Goal: Communication & Community: Answer question/provide support

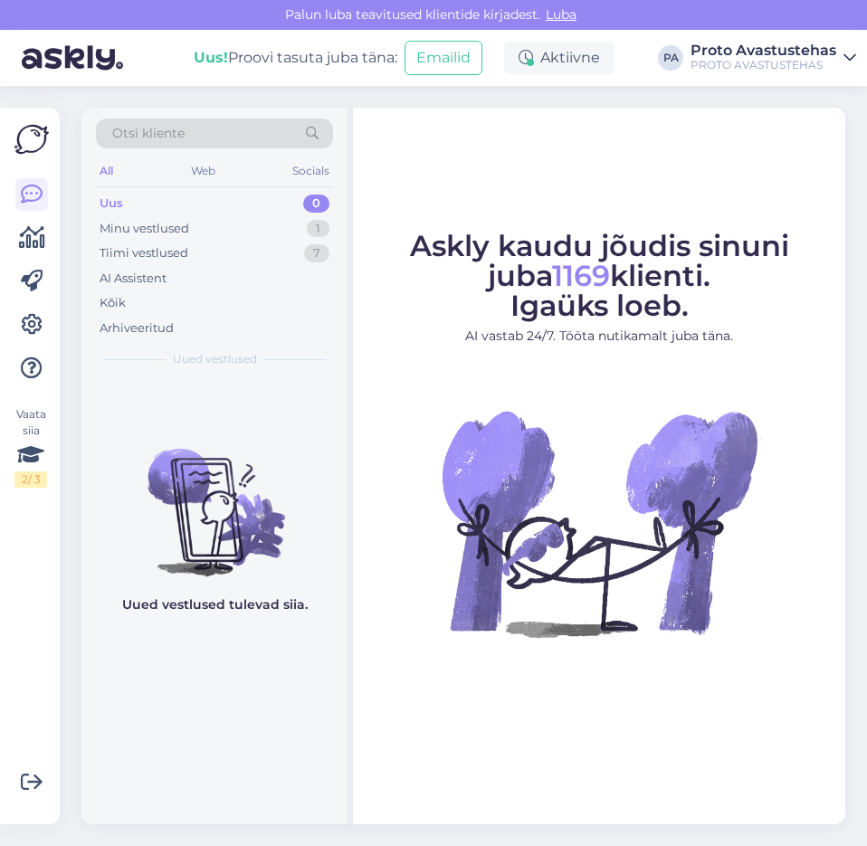
click at [123, 199] on div "Uus 0" at bounding box center [214, 203] width 237 height 25
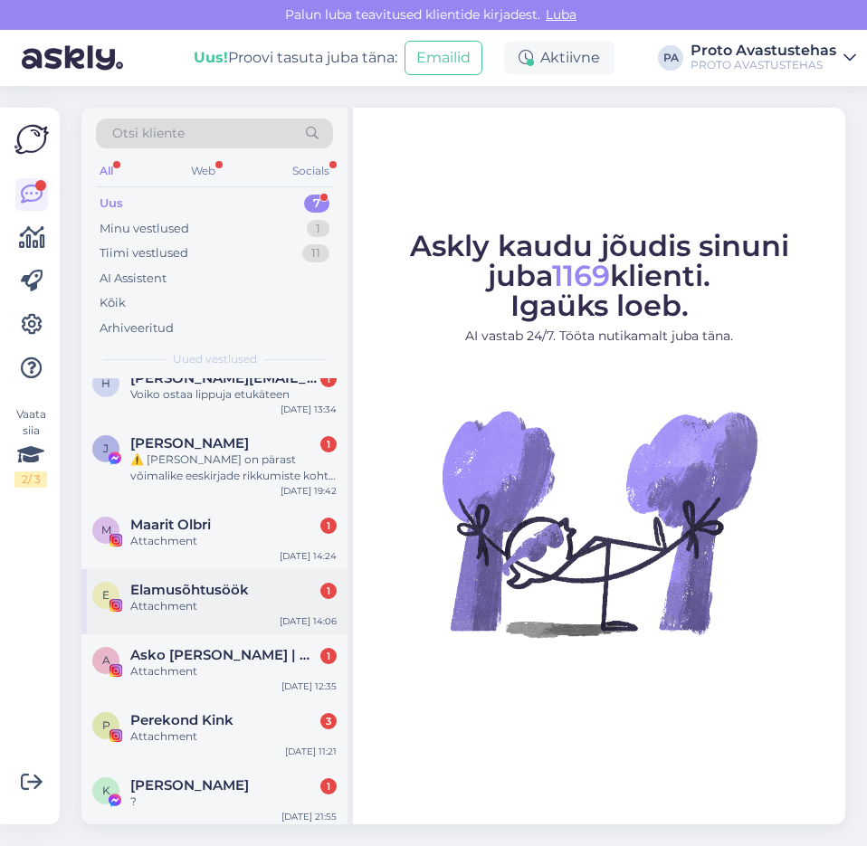
scroll to position [26, 0]
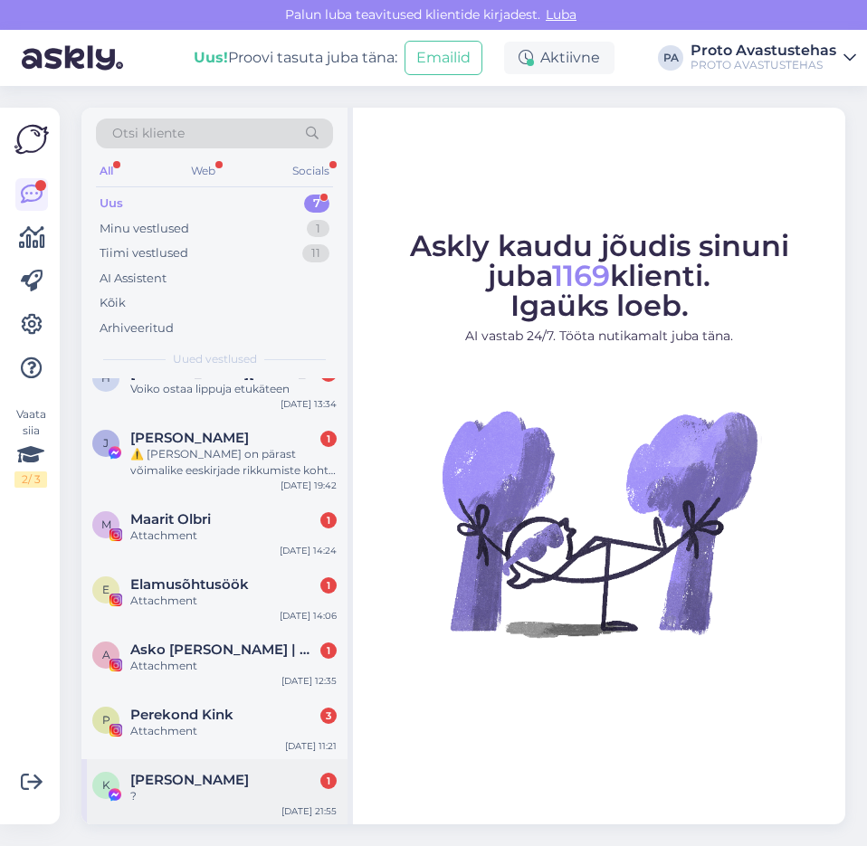
click at [199, 777] on span "[PERSON_NAME]" at bounding box center [189, 780] width 119 height 16
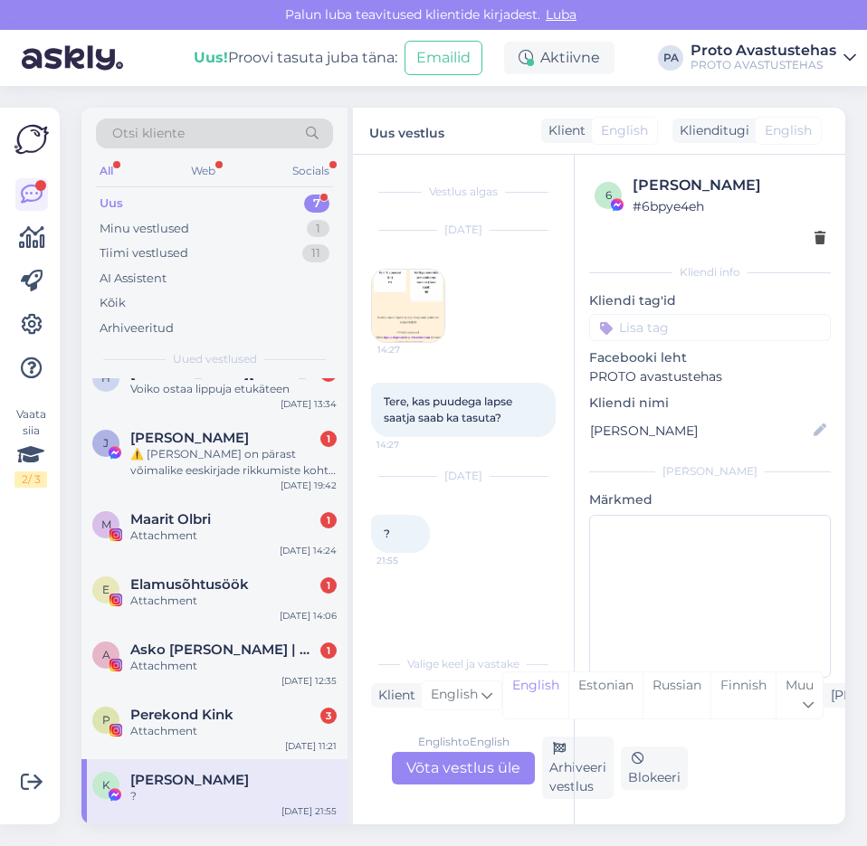
click at [458, 778] on div "English to English Võta vestlus üle" at bounding box center [463, 768] width 143 height 33
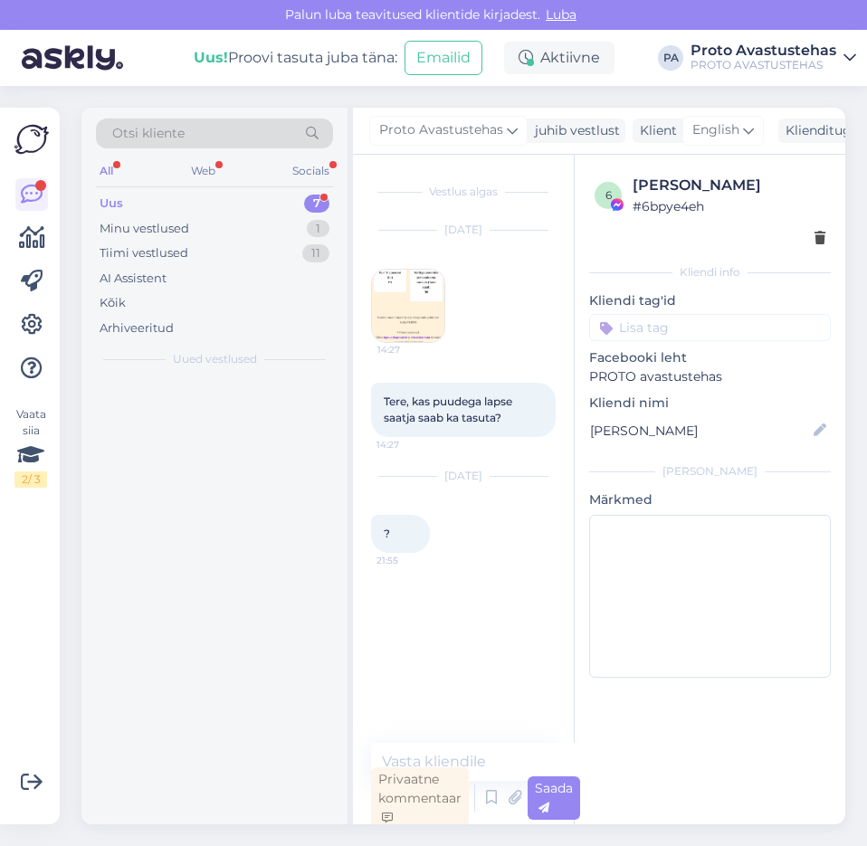
scroll to position [0, 0]
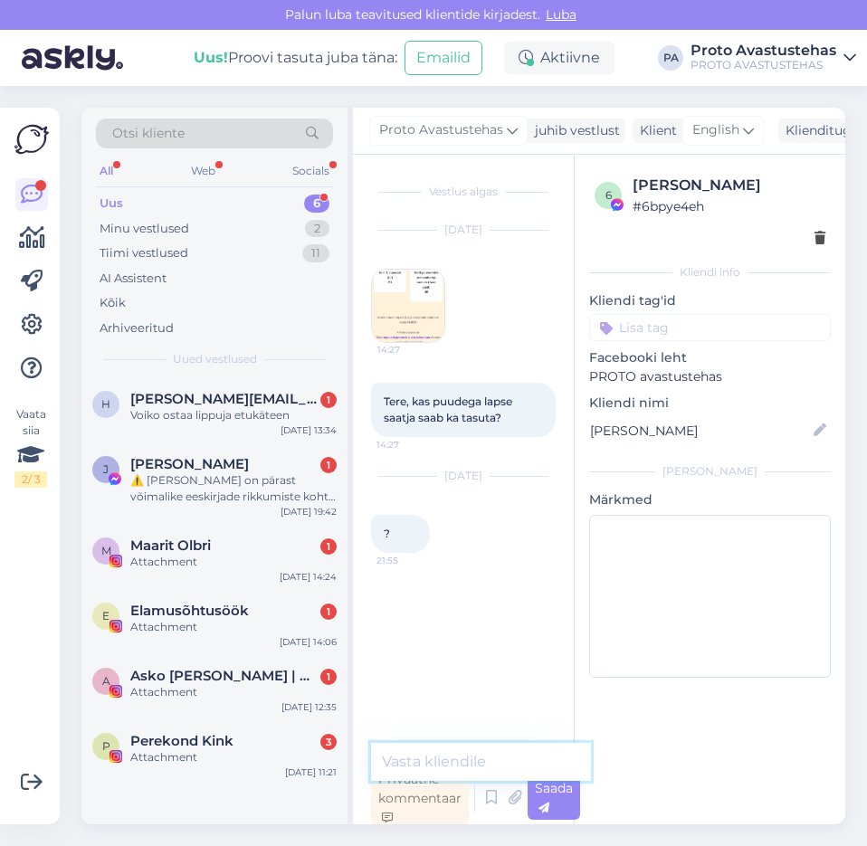
click at [497, 761] on textarea at bounding box center [481, 762] width 220 height 38
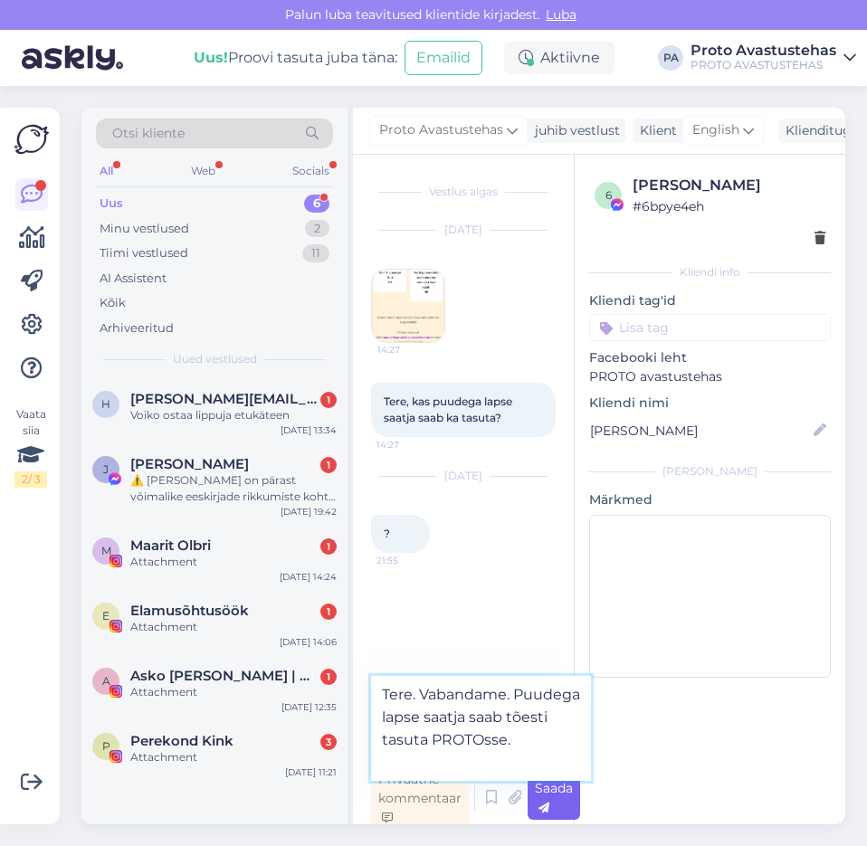
type textarea "Tere. Vabandame. Puudega lapse saatja saab tõesti tasuta PROTOsse."
click at [549, 806] on icon at bounding box center [544, 808] width 11 height 11
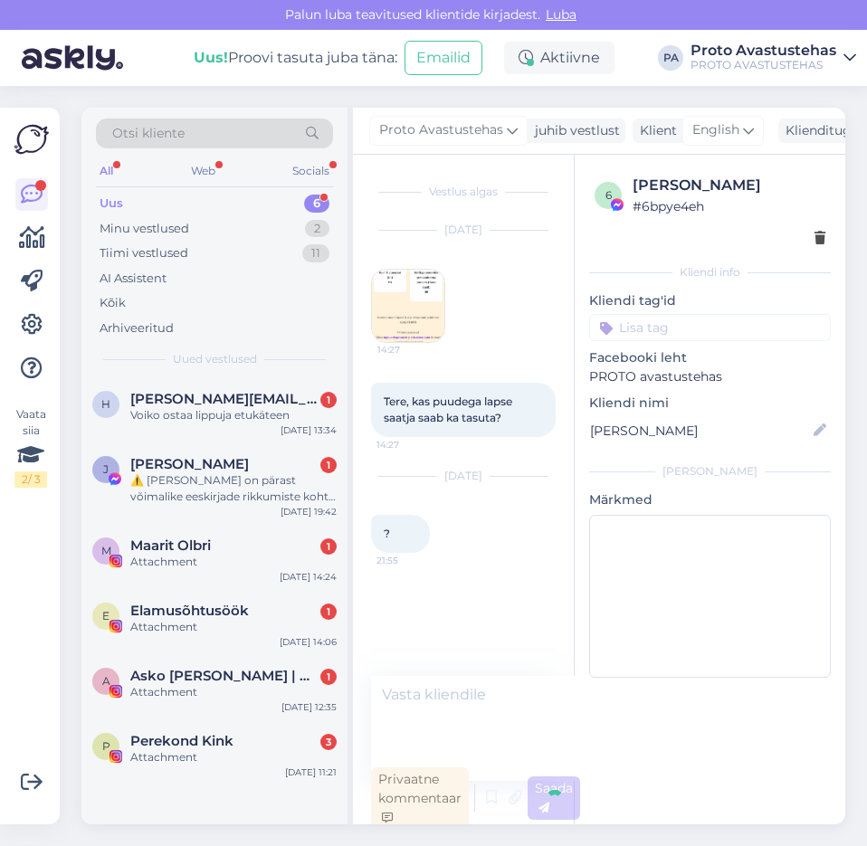
scroll to position [5, 0]
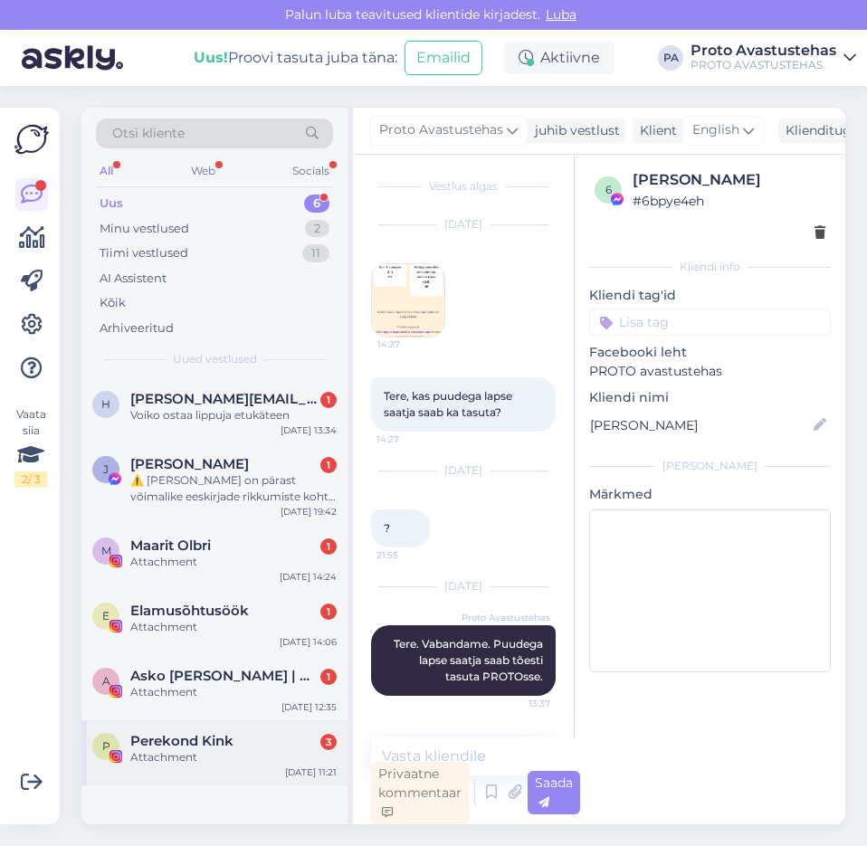
click at [147, 755] on div "Attachment" at bounding box center [233, 757] width 206 height 16
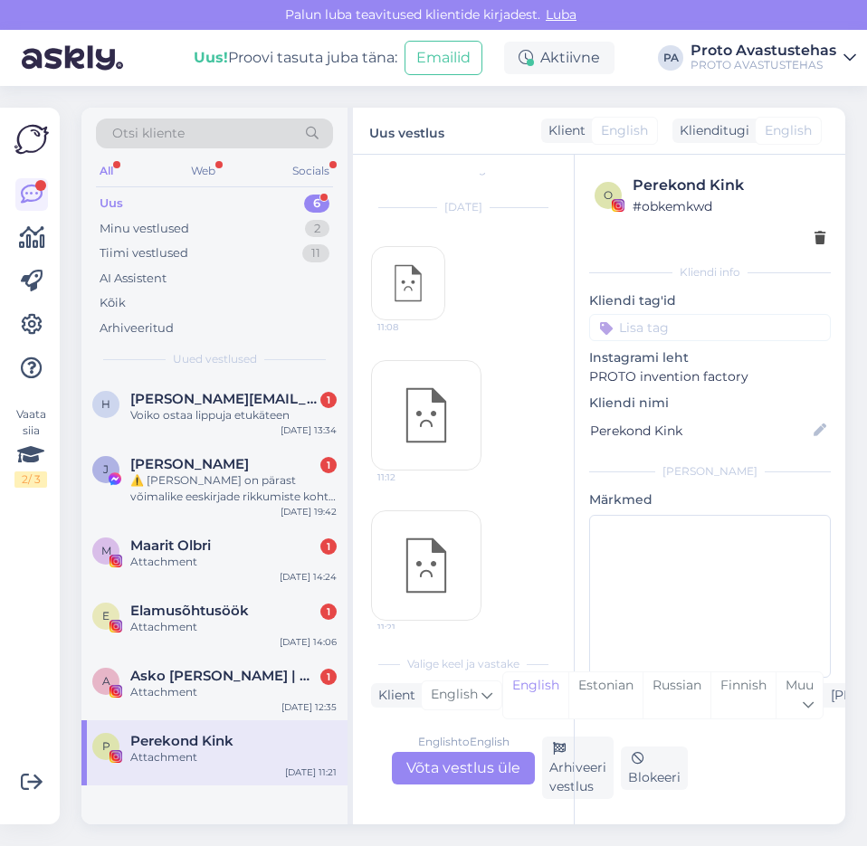
scroll to position [34, 0]
click at [575, 789] on div "o Perekond Kink # obkemkwd Kliendi info Kliendi tag'id Instagrami leht PROTO in…" at bounding box center [710, 490] width 272 height 670
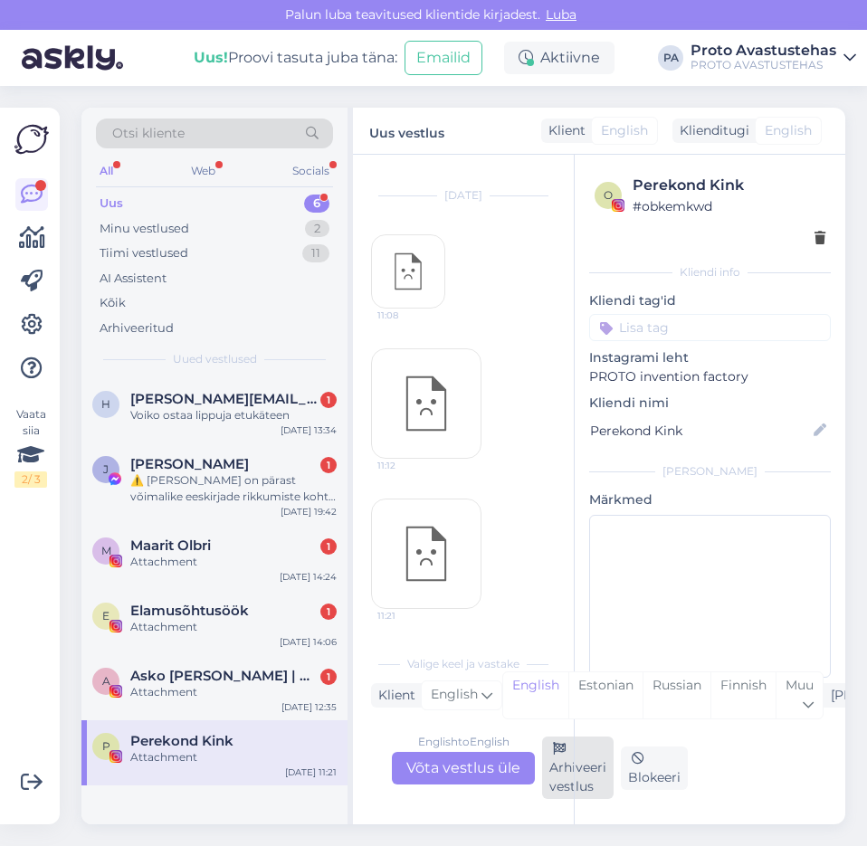
click at [554, 775] on div "Arhiveeri vestlus" at bounding box center [578, 768] width 72 height 62
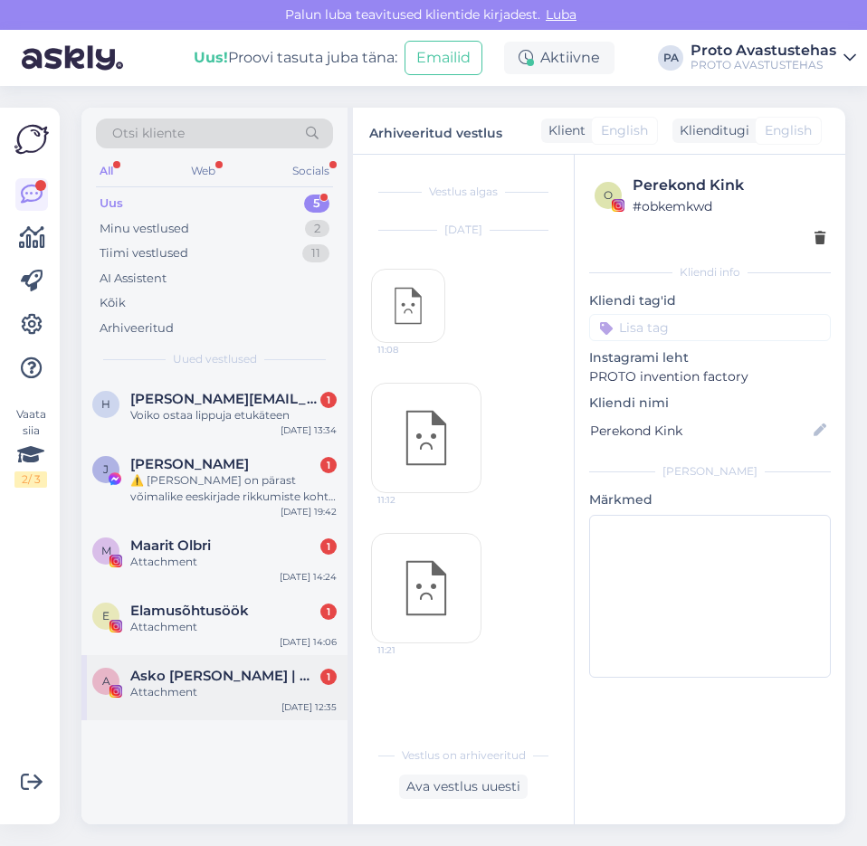
click at [157, 687] on div "Attachment" at bounding box center [233, 692] width 206 height 16
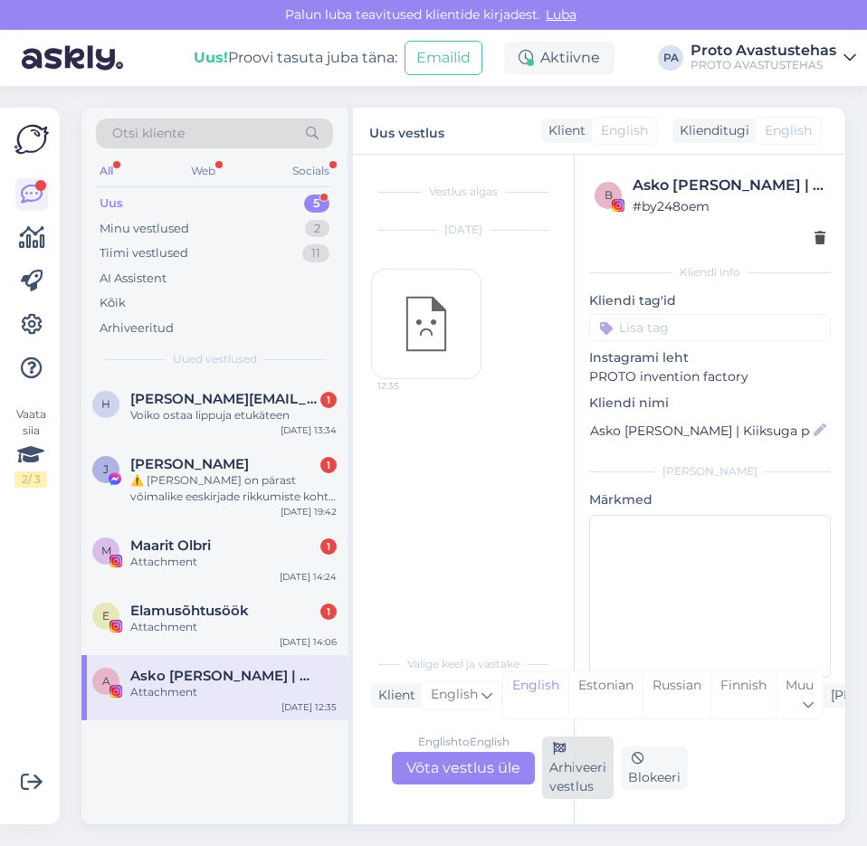
click at [558, 773] on div "Arhiveeri vestlus" at bounding box center [578, 768] width 72 height 62
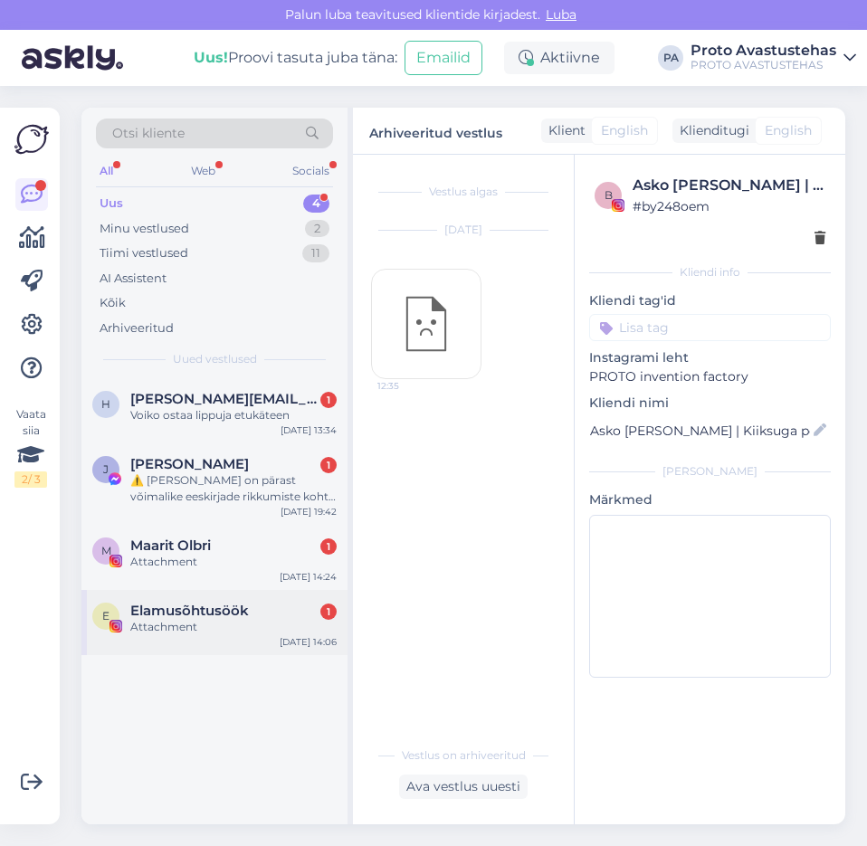
click at [187, 626] on div "Attachment" at bounding box center [233, 627] width 206 height 16
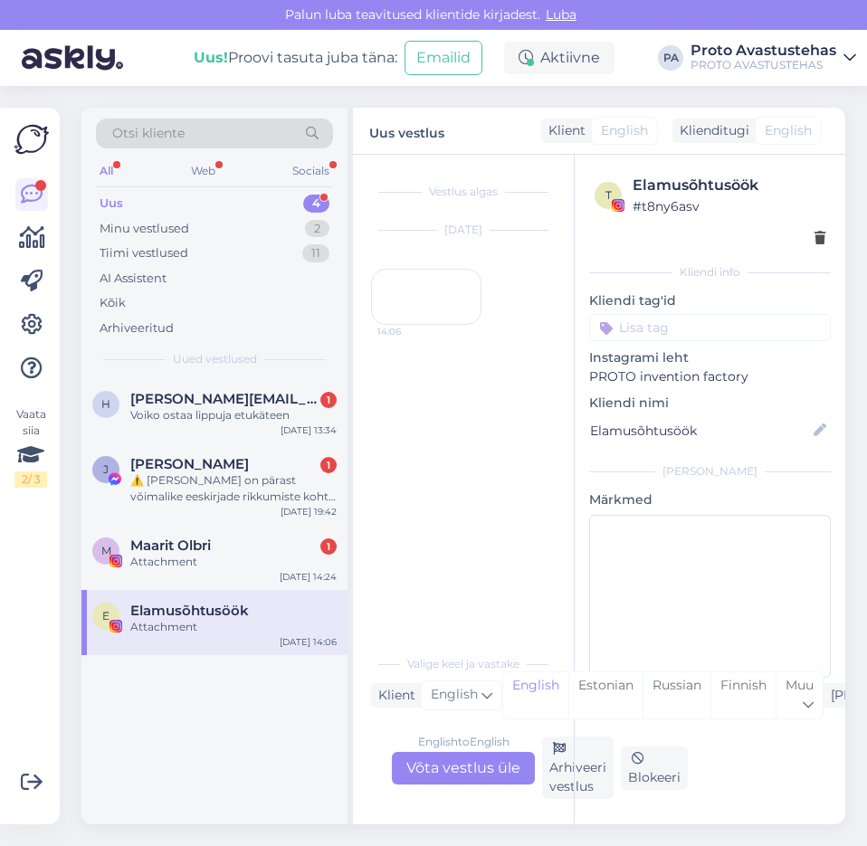
click at [445, 325] on div "14:06" at bounding box center [426, 297] width 110 height 56
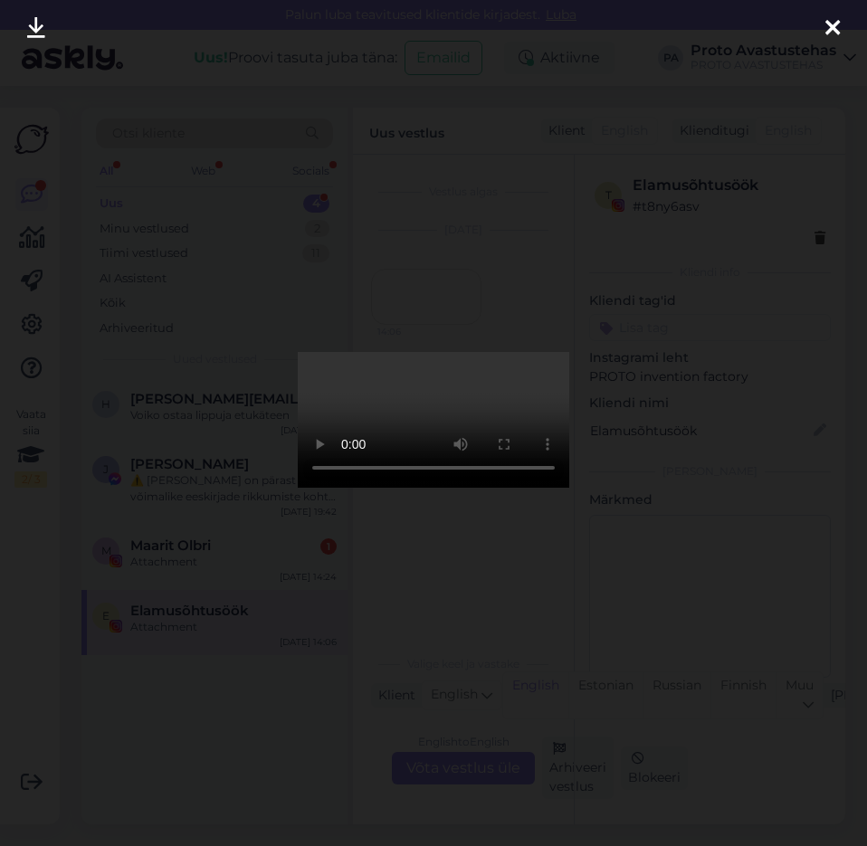
click at [831, 32] on icon at bounding box center [832, 29] width 14 height 24
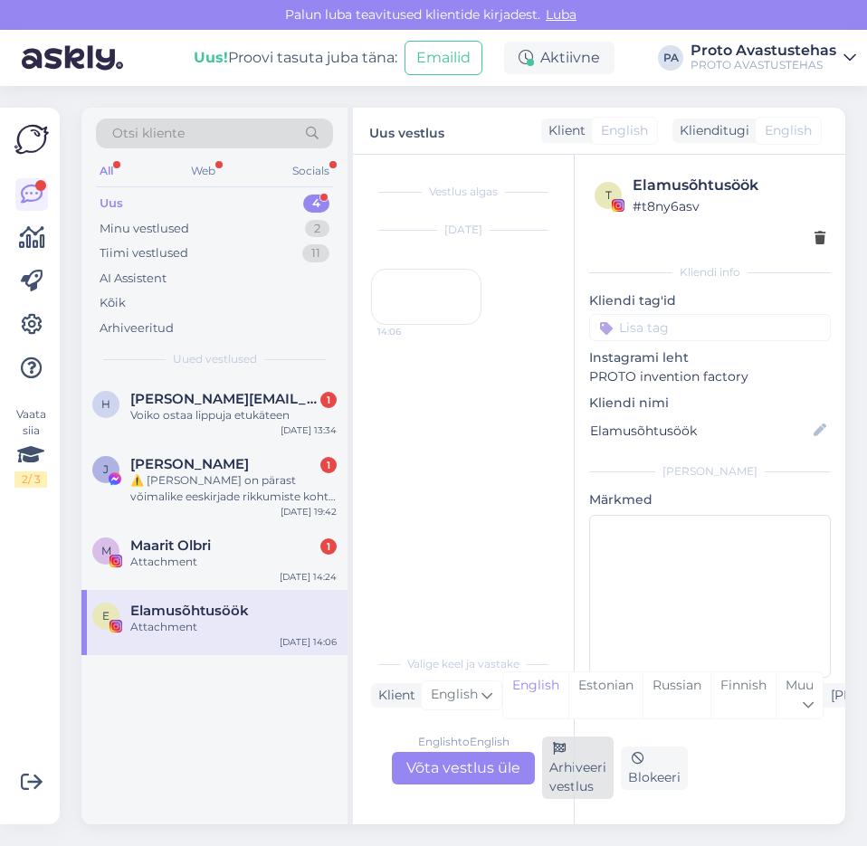
click at [566, 774] on div "Arhiveeri vestlus" at bounding box center [578, 768] width 72 height 62
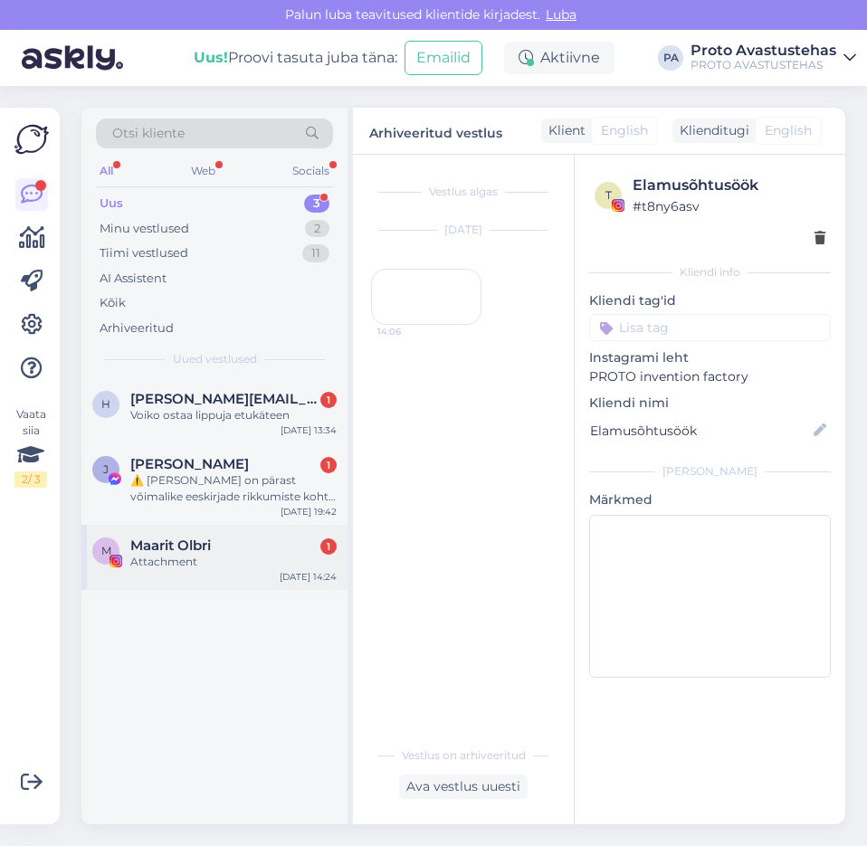
click at [184, 554] on div "Attachment" at bounding box center [233, 562] width 206 height 16
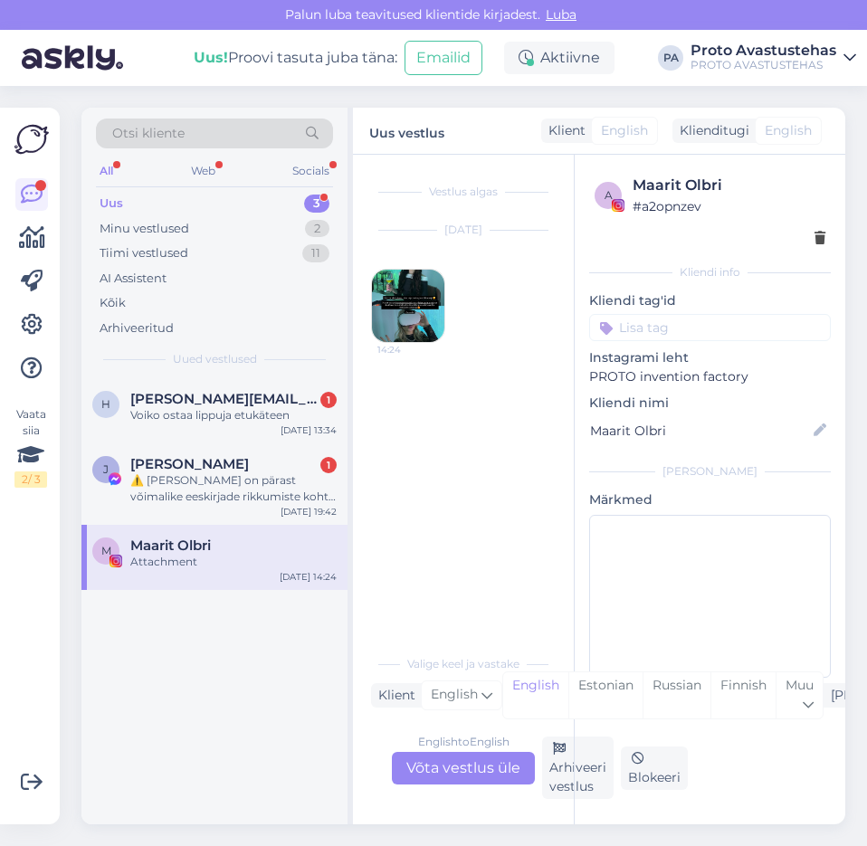
click at [410, 289] on img at bounding box center [408, 306] width 72 height 72
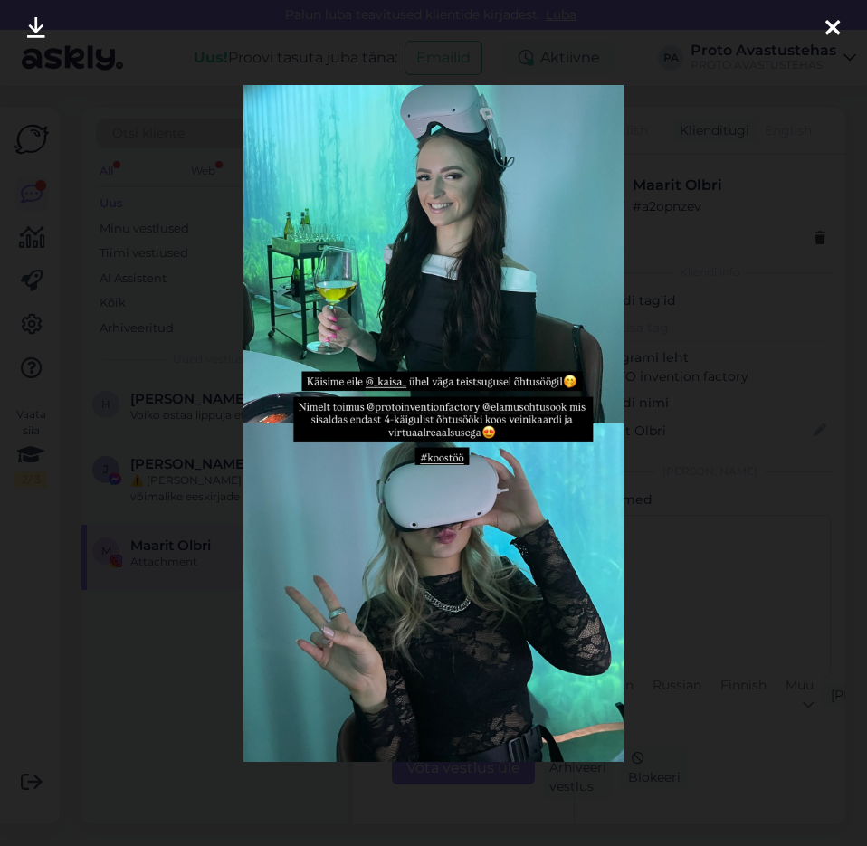
click at [834, 23] on icon at bounding box center [832, 29] width 14 height 24
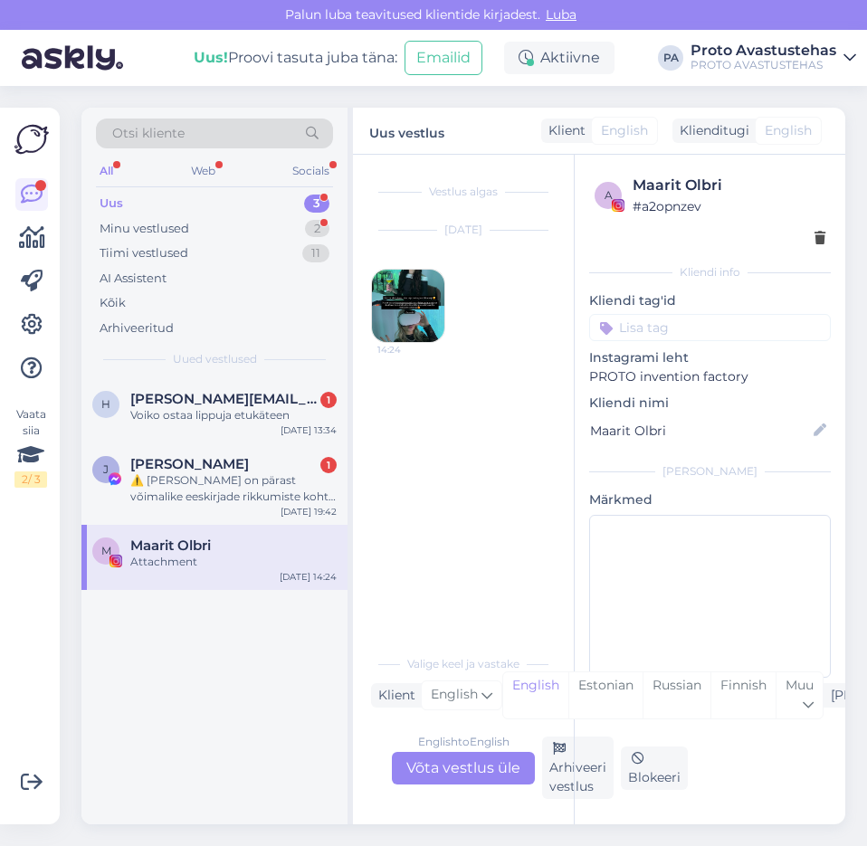
click at [575, 784] on div "a Maarit Olbri # a2opnzev Kliendi info Kliendi tag'id Instagrami leht PROTO inv…" at bounding box center [710, 490] width 272 height 670
click at [566, 778] on div "Arhiveeri vestlus" at bounding box center [578, 768] width 72 height 62
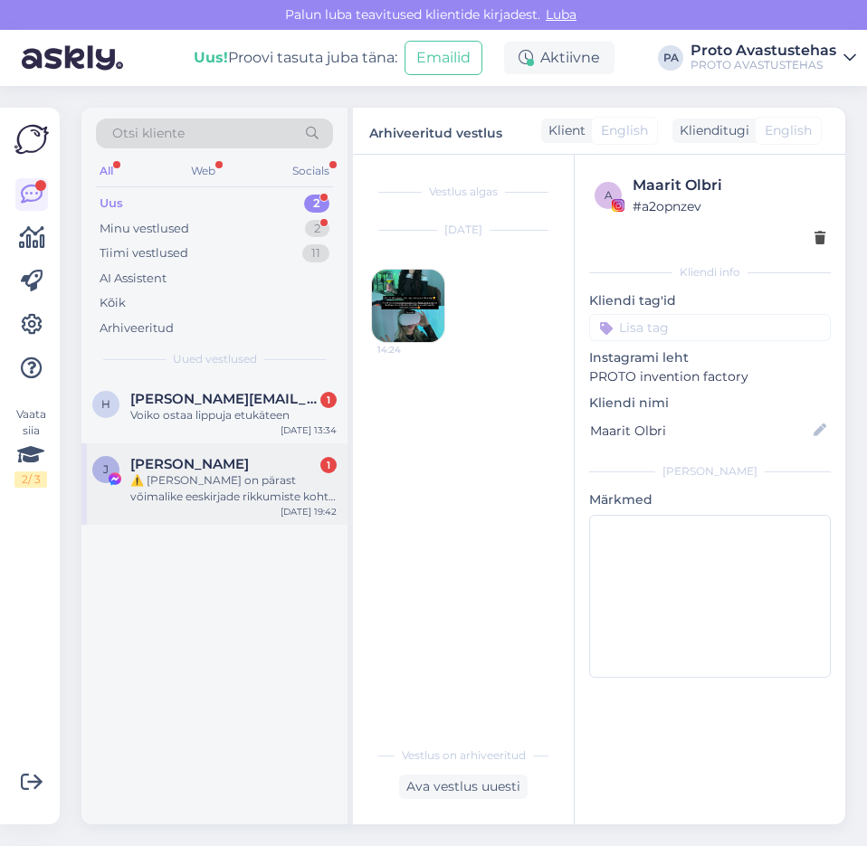
click at [210, 487] on div "⚠️ [PERSON_NAME] on pärast võimalike eeskirjade rikkumiste kohta käivat teavitu…" at bounding box center [233, 488] width 206 height 33
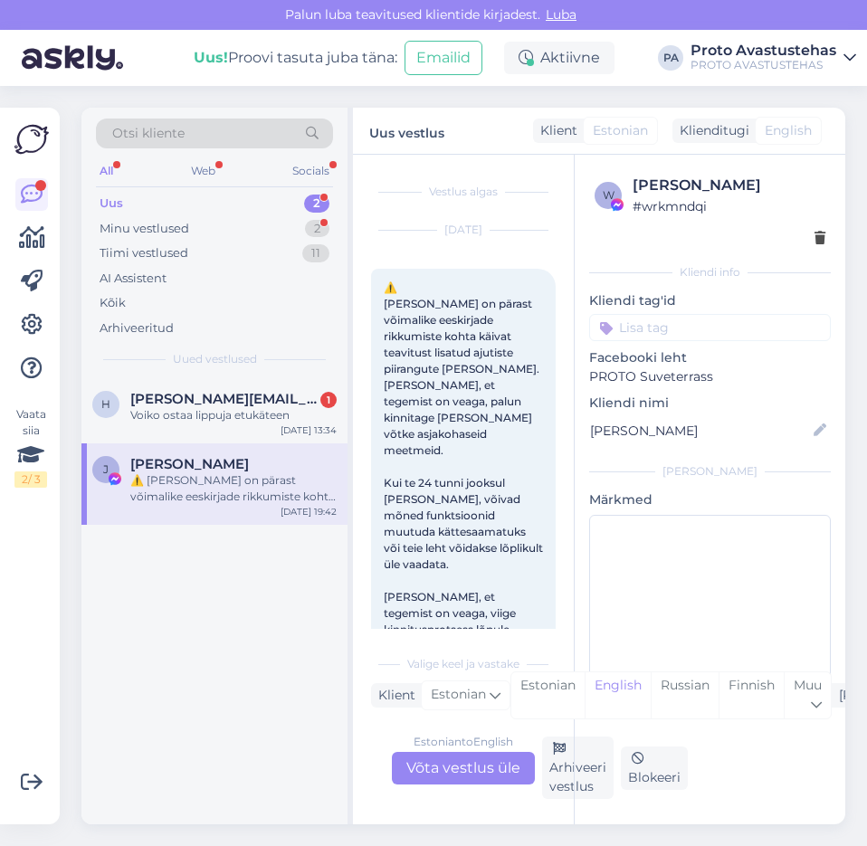
scroll to position [38, 0]
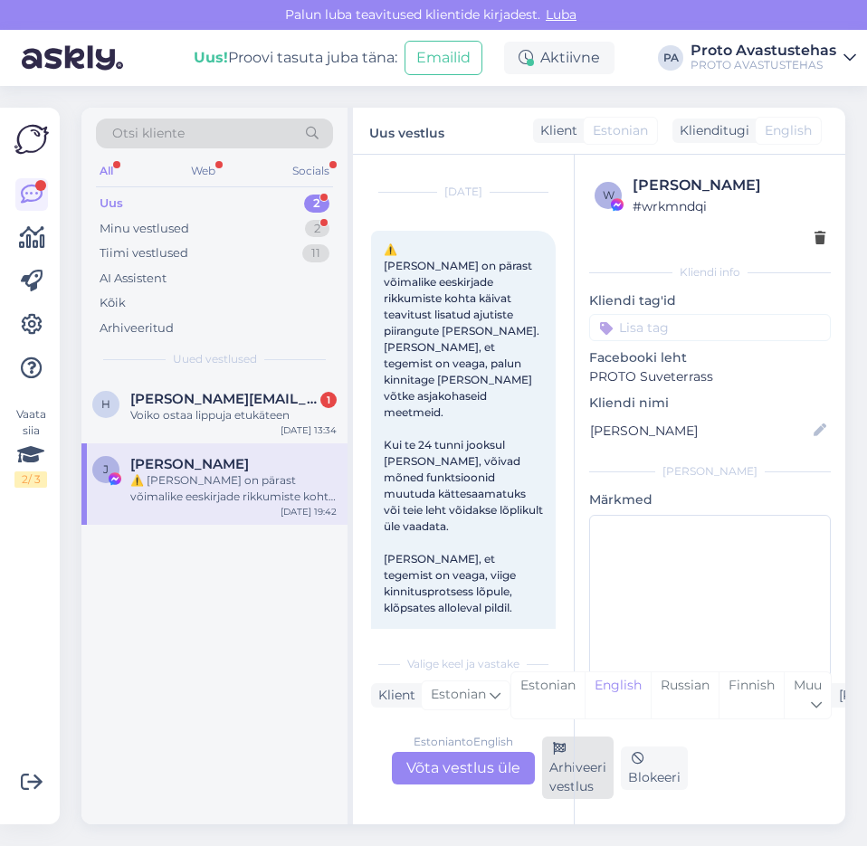
click at [560, 781] on div "Arhiveeri vestlus" at bounding box center [578, 768] width 72 height 62
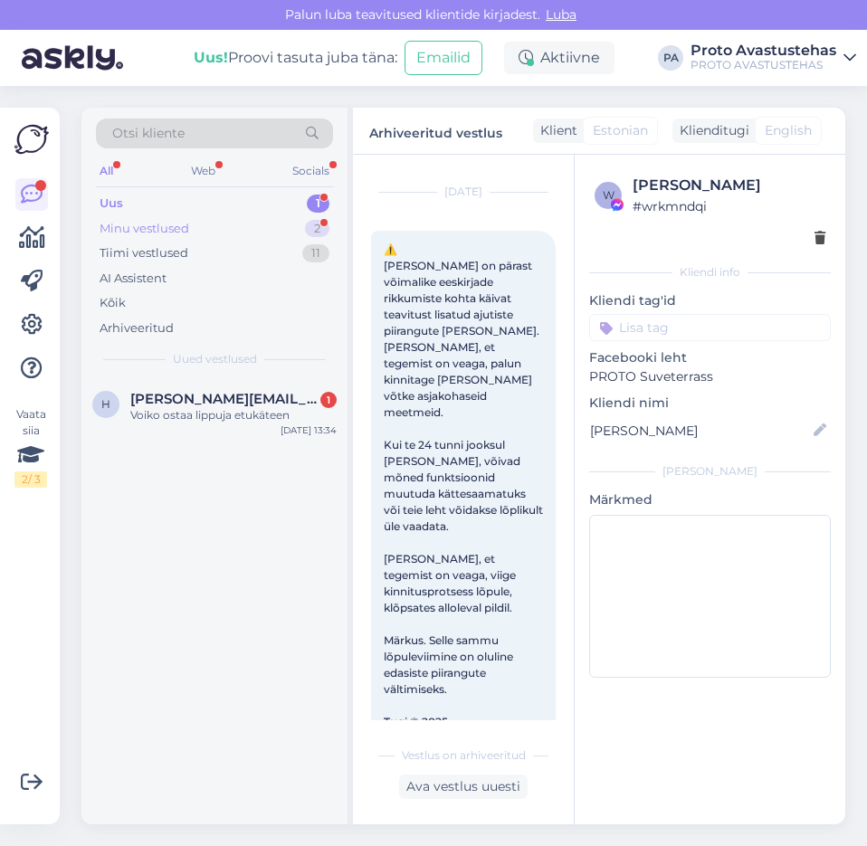
click at [125, 226] on div "Minu vestlused" at bounding box center [145, 229] width 90 height 18
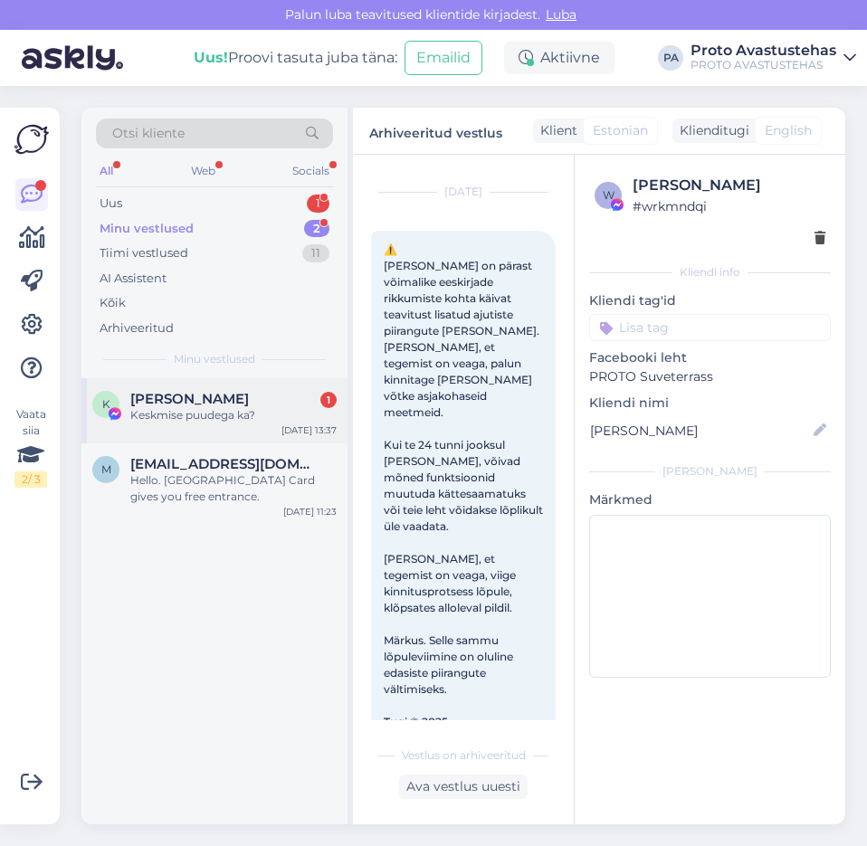
click at [156, 412] on div "Keskmise puudega ka?" at bounding box center [233, 415] width 206 height 16
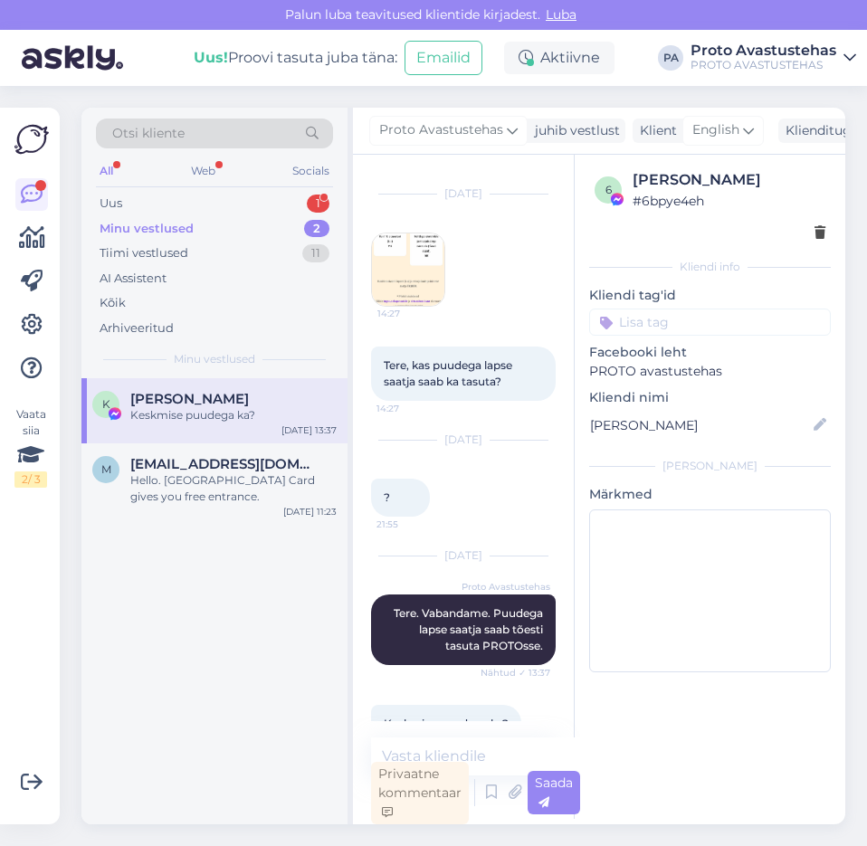
scroll to position [0, 0]
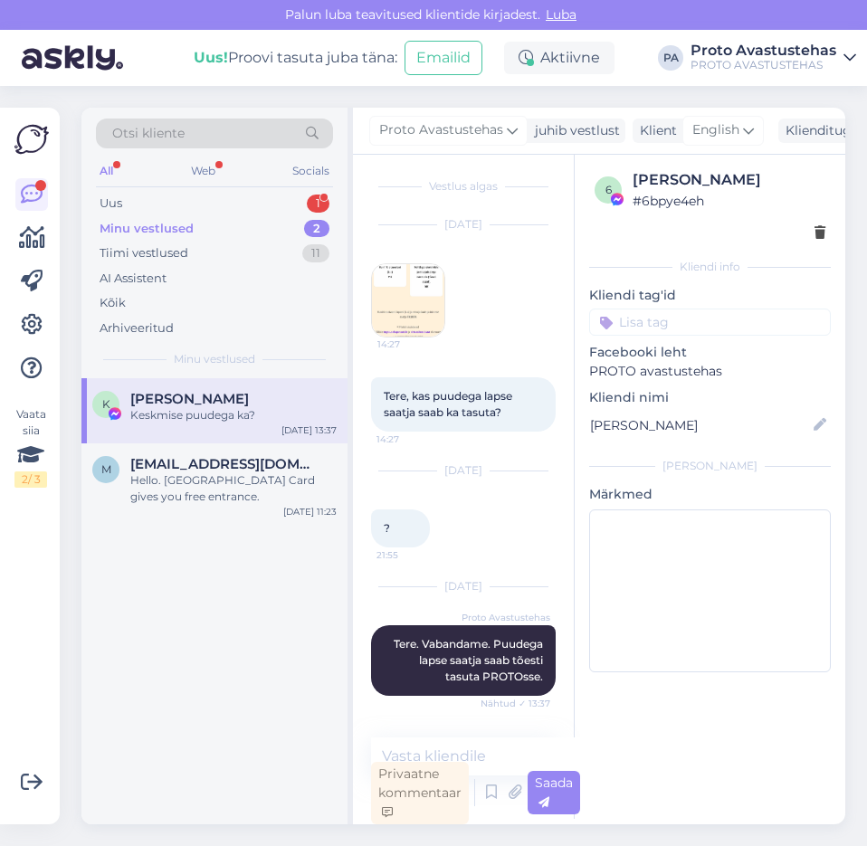
click at [408, 291] on img at bounding box center [408, 300] width 72 height 72
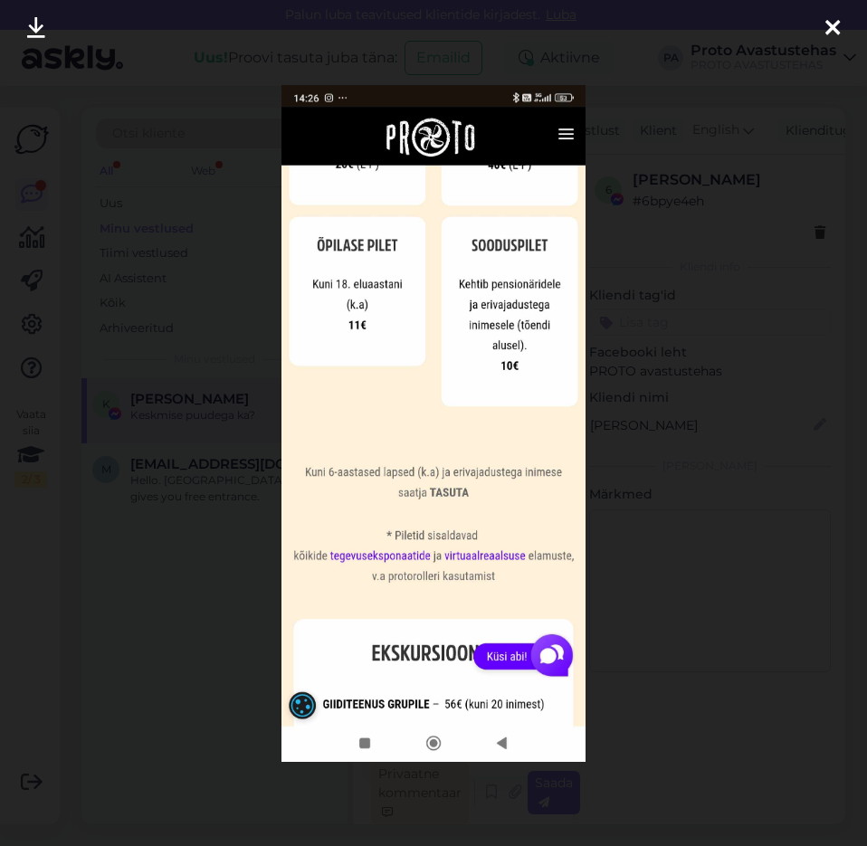
click at [834, 25] on icon at bounding box center [832, 29] width 14 height 24
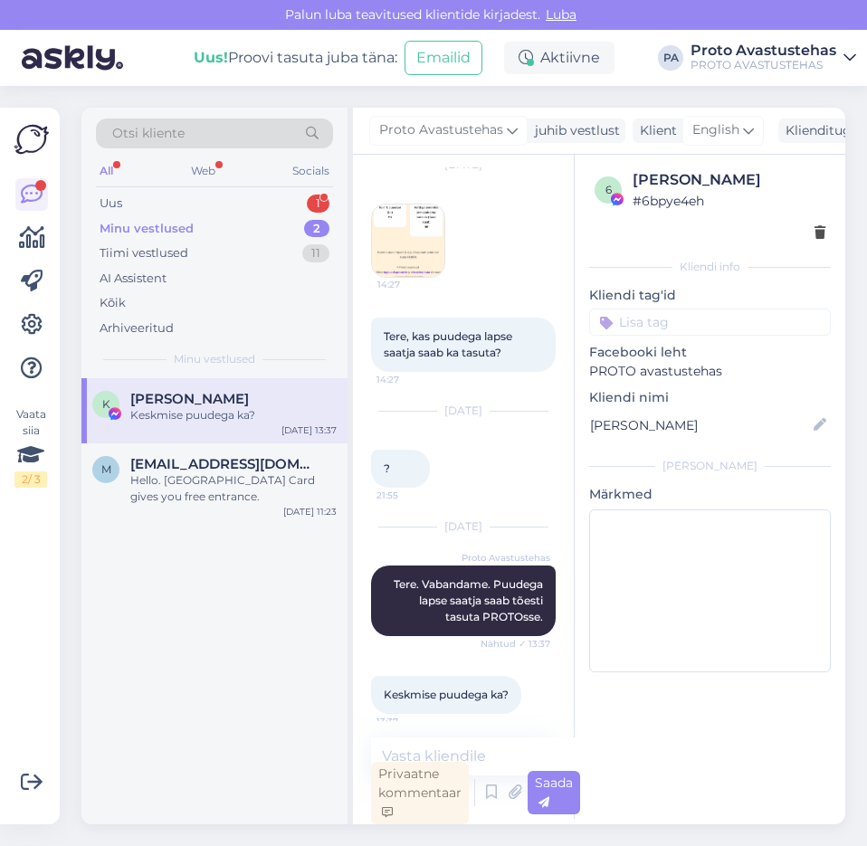
scroll to position [89, 0]
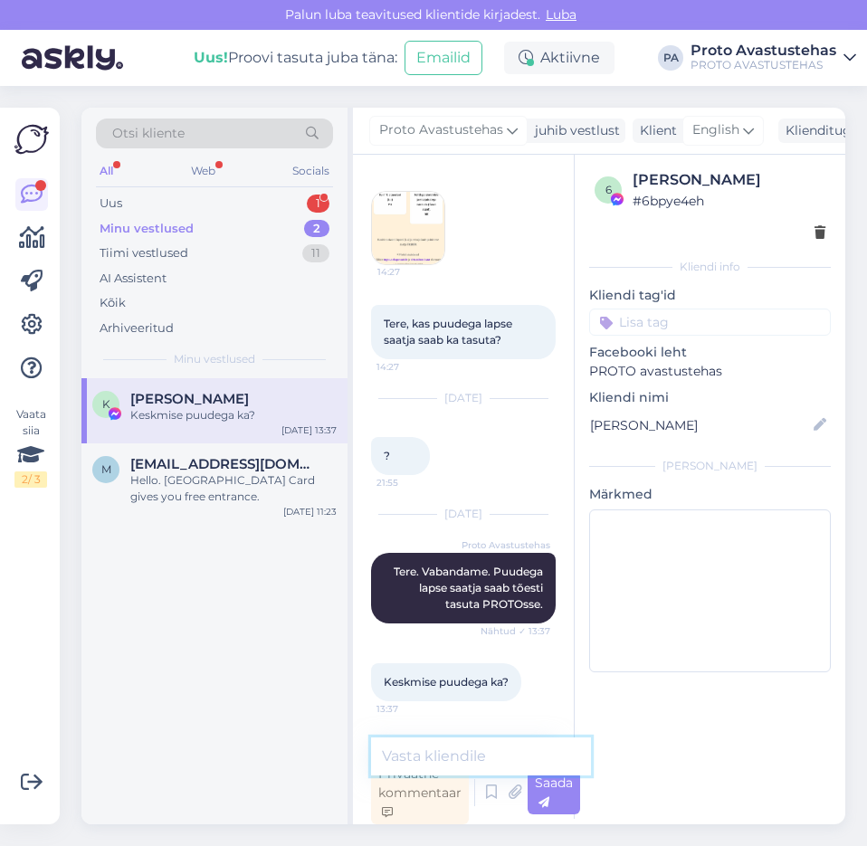
click at [483, 753] on textarea at bounding box center [481, 757] width 220 height 38
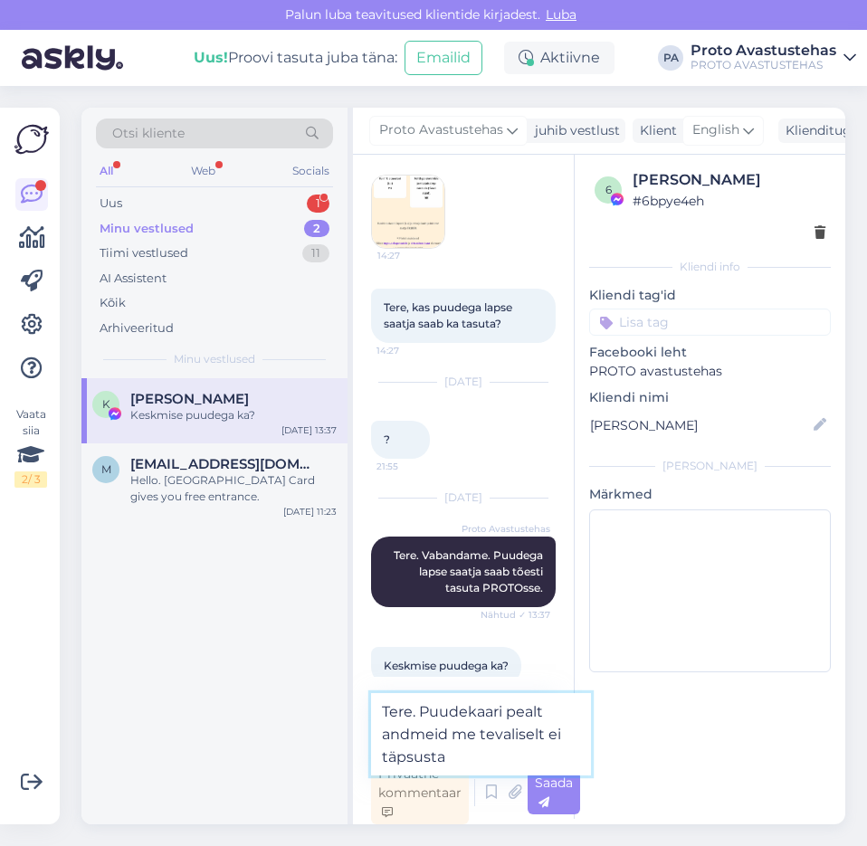
click at [491, 732] on textarea "Tere. Puudekaari pealt andmeid me tevaliselt ei täpsusta" at bounding box center [481, 734] width 220 height 82
click at [479, 752] on textarea "Tere. Puudekaari pealt andmeid me tavaliselt ei täpsusta" at bounding box center [481, 734] width 220 height 82
click at [498, 711] on textarea "Tere. Puudekaari pealt andmeid me tavaliselt ei täpsusta" at bounding box center [481, 734] width 220 height 82
click at [496, 754] on textarea "Tere. Puudekaardi pealt andmeid me tavaliselt ei täpsusta" at bounding box center [481, 734] width 220 height 82
type textarea "Tere. Puudekaardi pealt andmeid me tavaliselt ei täpsusta."
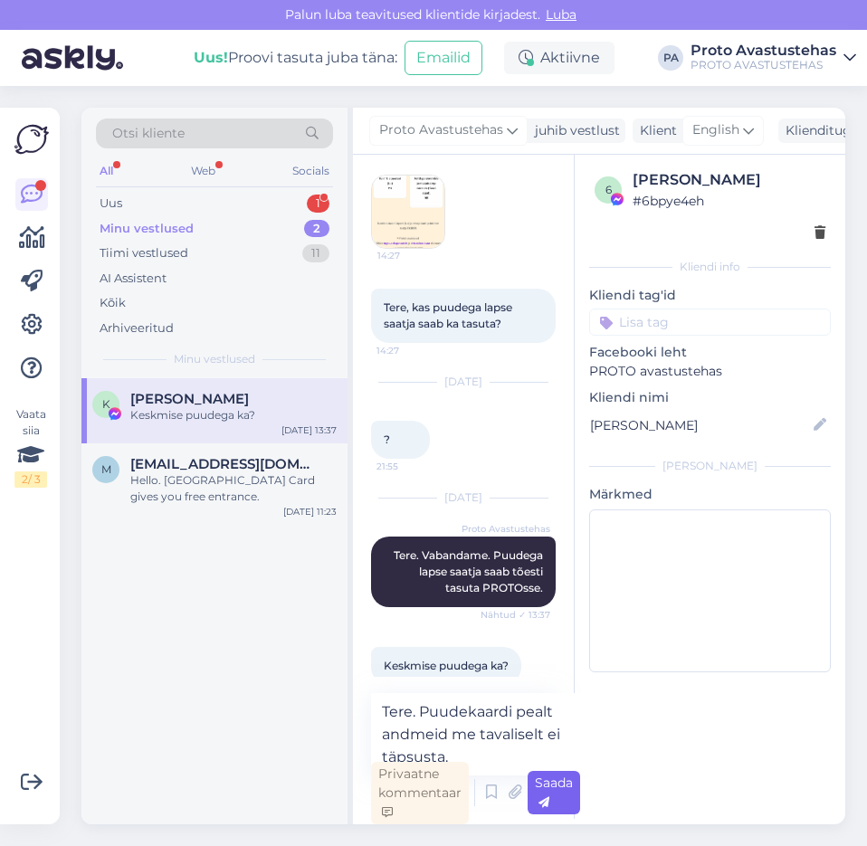
click at [553, 801] on div "Saada" at bounding box center [554, 792] width 52 height 43
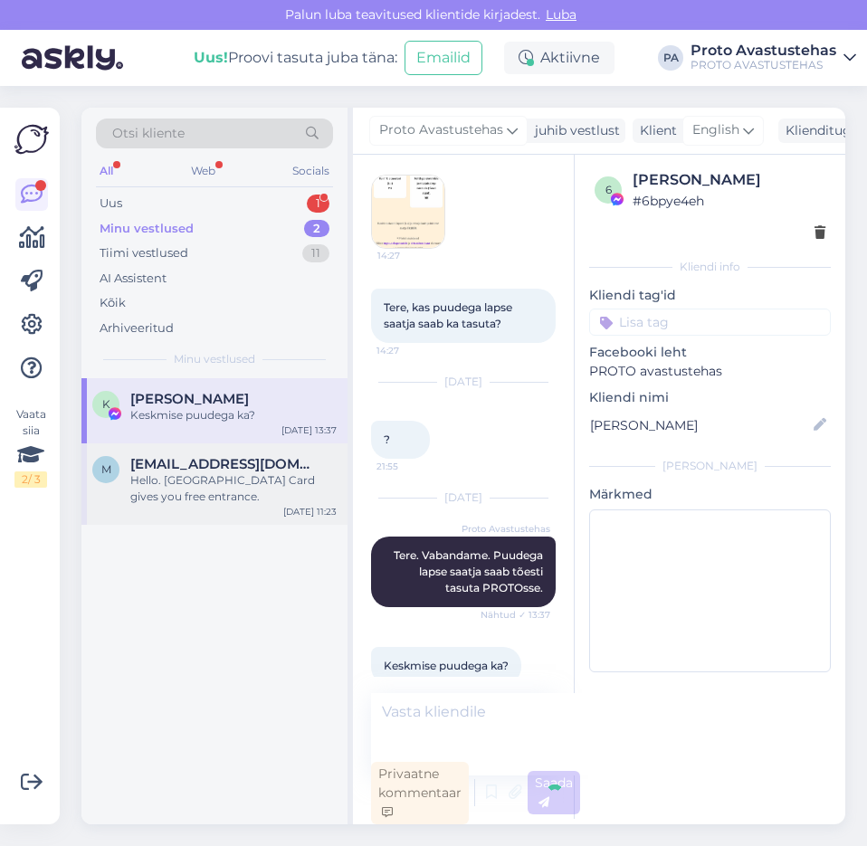
scroll to position [199, 0]
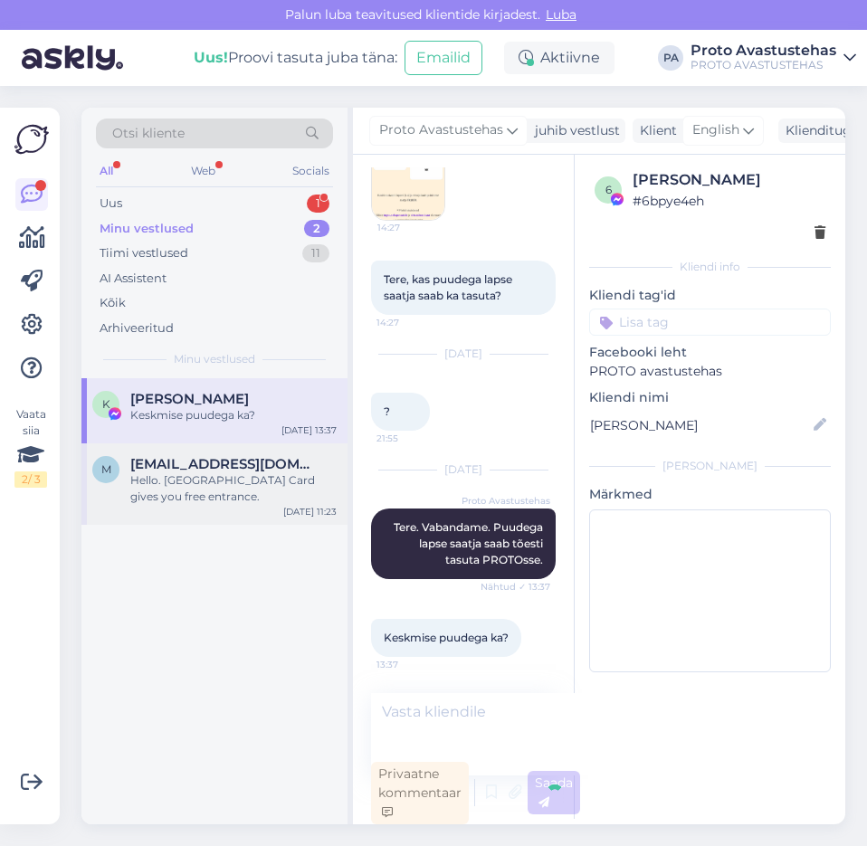
click at [210, 491] on div "Hello. [GEOGRAPHIC_DATA] Card gives you free entrance." at bounding box center [233, 488] width 206 height 33
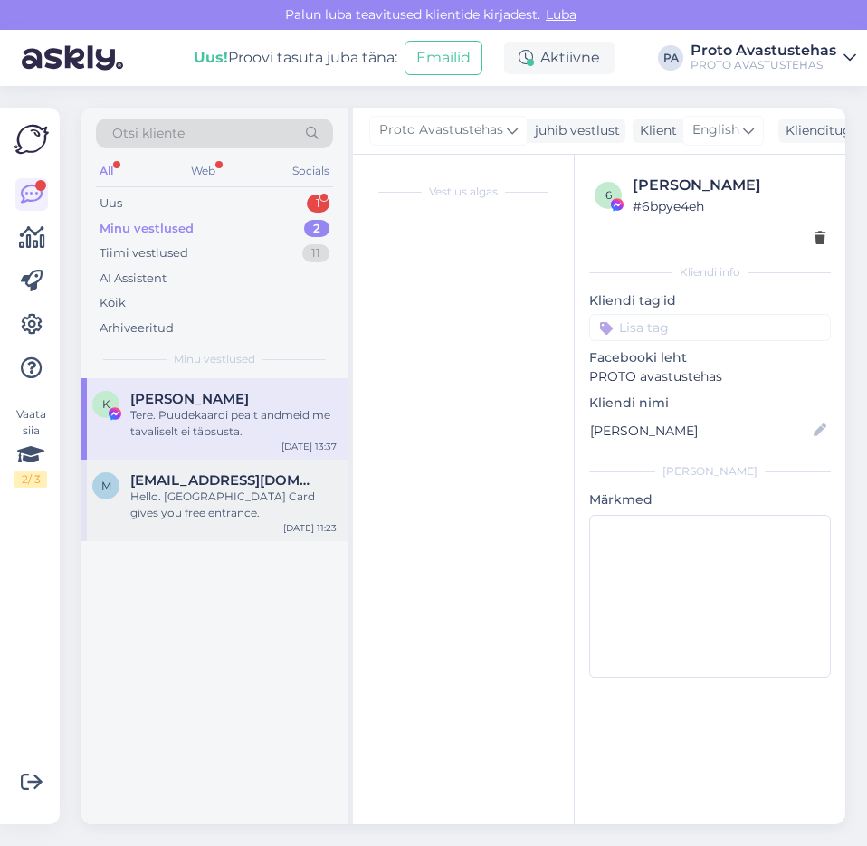
scroll to position [5, 0]
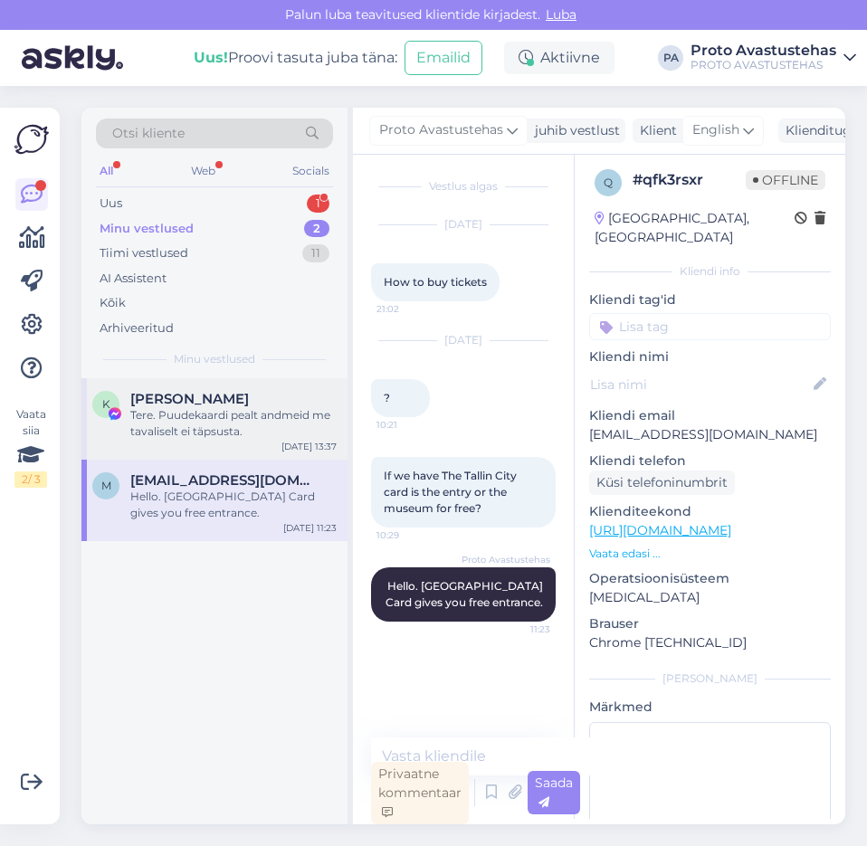
click at [215, 405] on span "[PERSON_NAME]" at bounding box center [189, 399] width 119 height 16
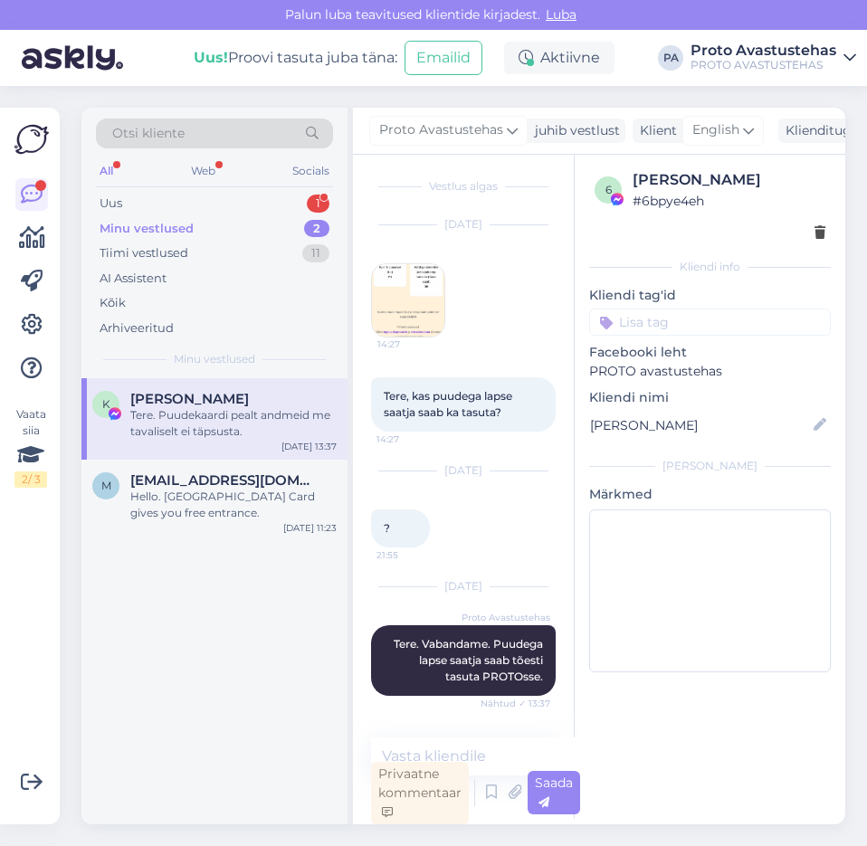
scroll to position [199, 0]
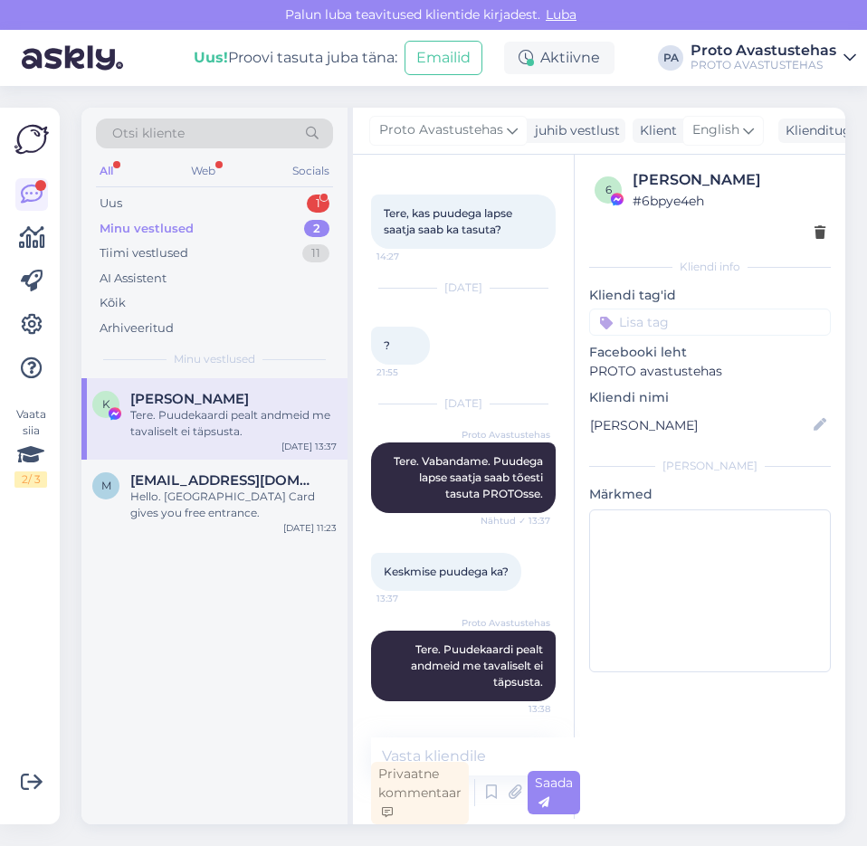
click at [129, 230] on div "Minu vestlused" at bounding box center [147, 229] width 94 height 18
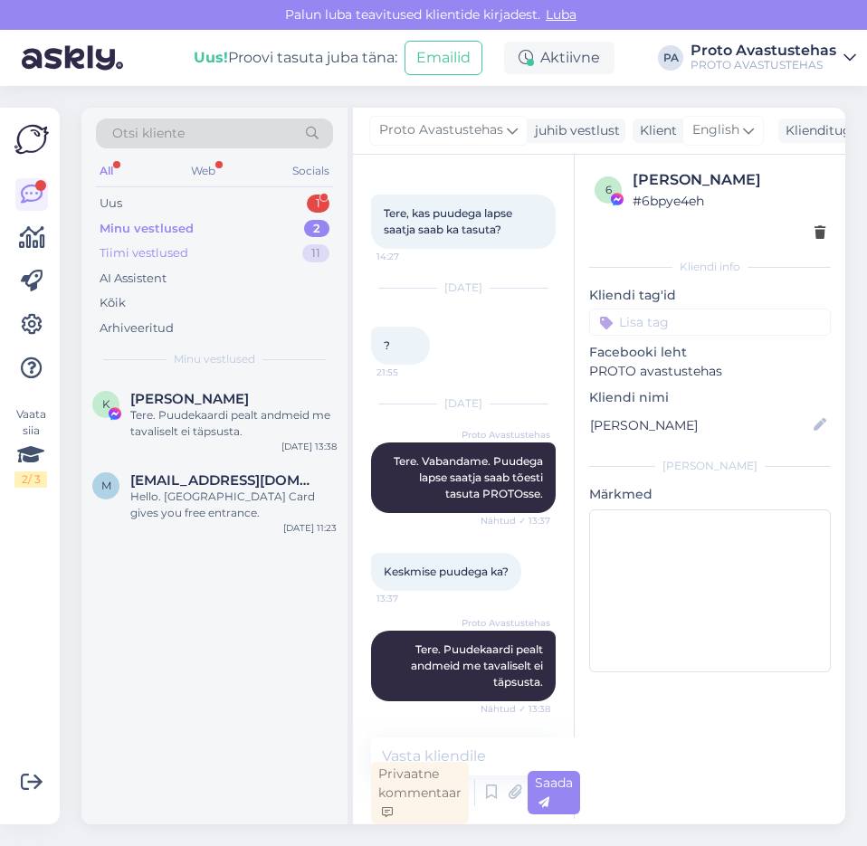
click at [149, 250] on div "Tiimi vestlused" at bounding box center [144, 253] width 89 height 18
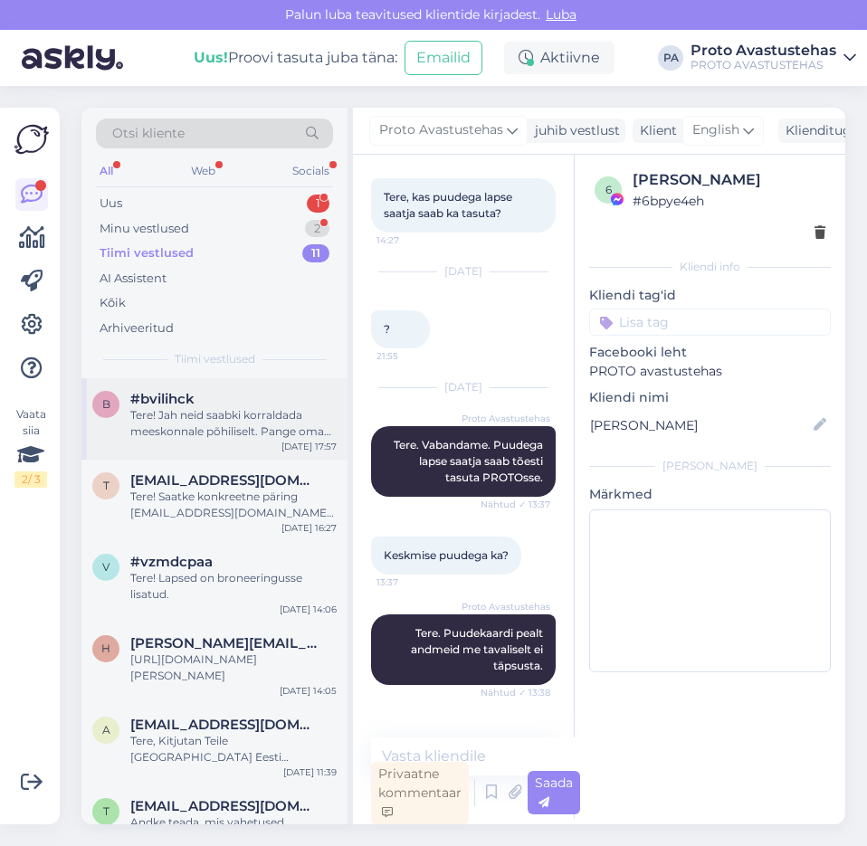
scroll to position [277, 0]
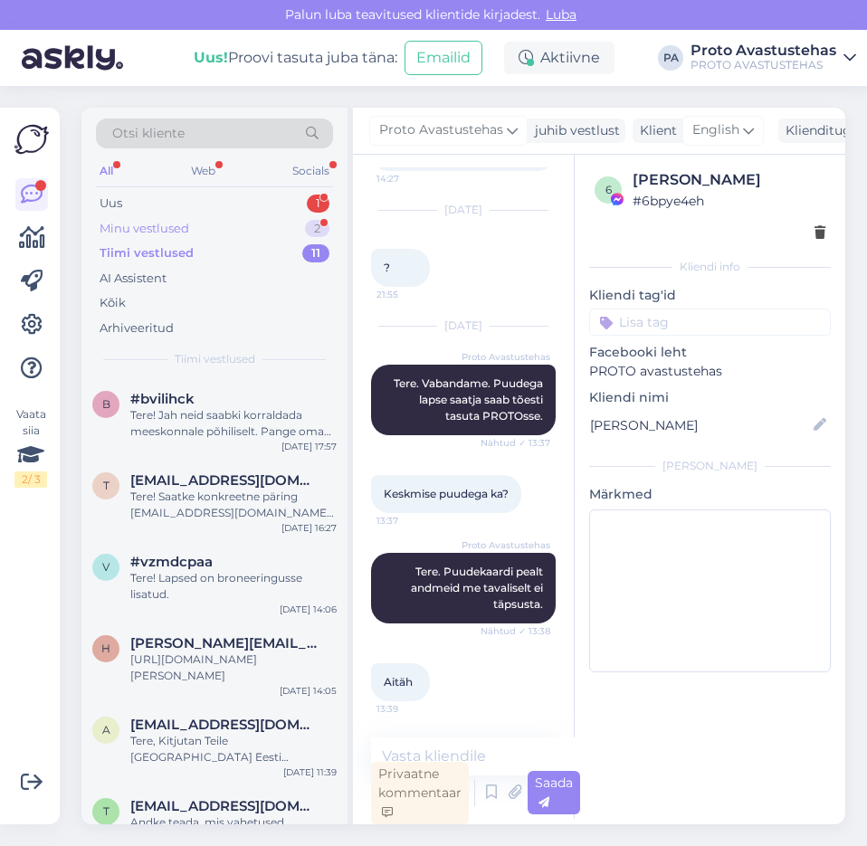
click at [148, 229] on div "Minu vestlused" at bounding box center [145, 229] width 90 height 18
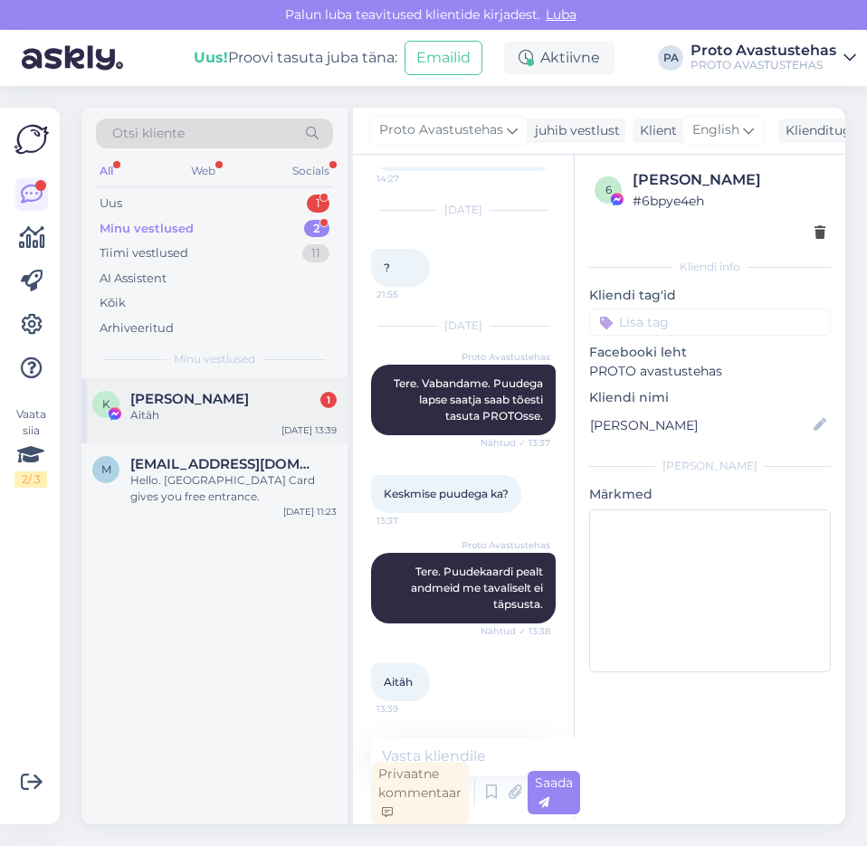
click at [186, 402] on span "[PERSON_NAME]" at bounding box center [189, 399] width 119 height 16
click at [200, 470] on span "[EMAIL_ADDRESS][DOMAIN_NAME]" at bounding box center [224, 464] width 188 height 16
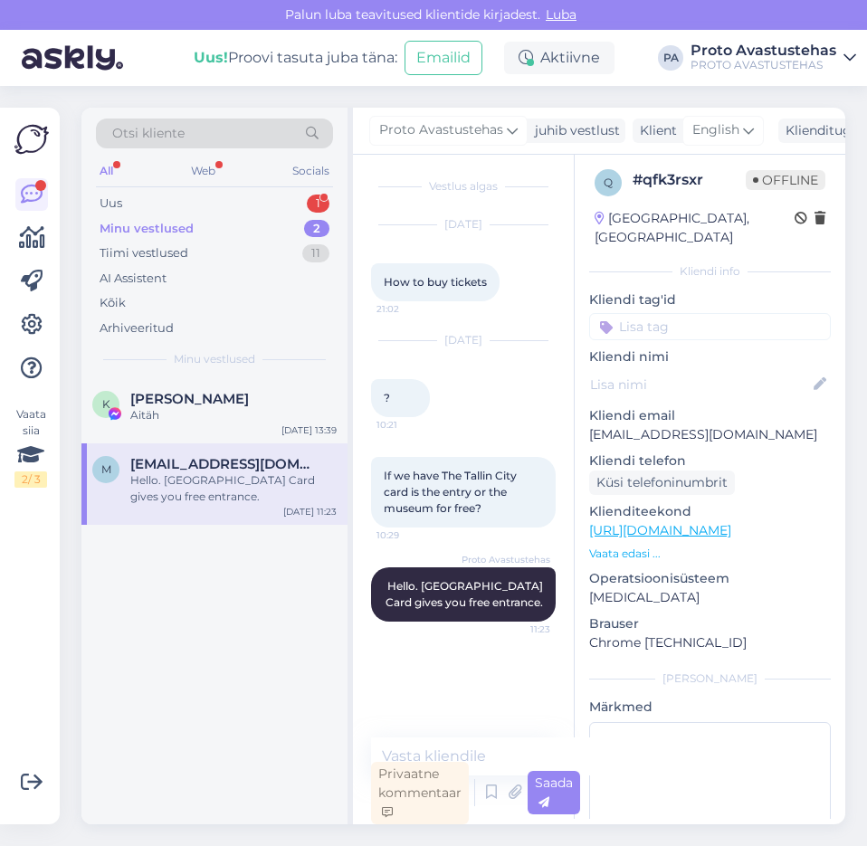
click at [187, 489] on div "Hello. [GEOGRAPHIC_DATA] Card gives you free entrance." at bounding box center [233, 488] width 206 height 33
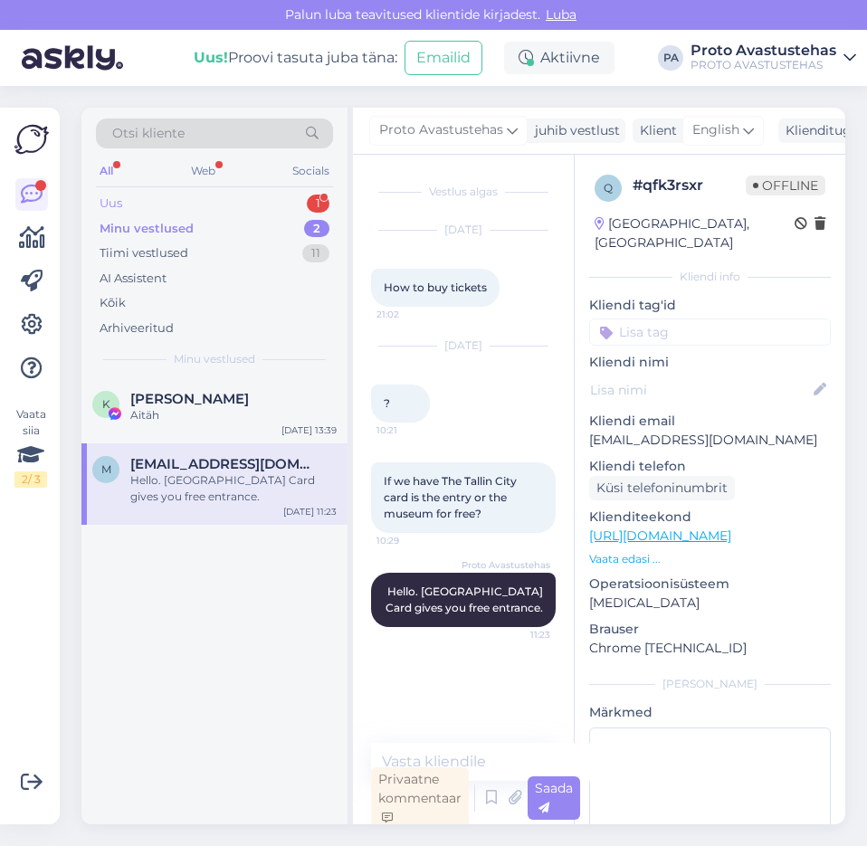
click at [104, 200] on div "Uus" at bounding box center [111, 204] width 23 height 18
